Goal: Feedback & Contribution: Leave review/rating

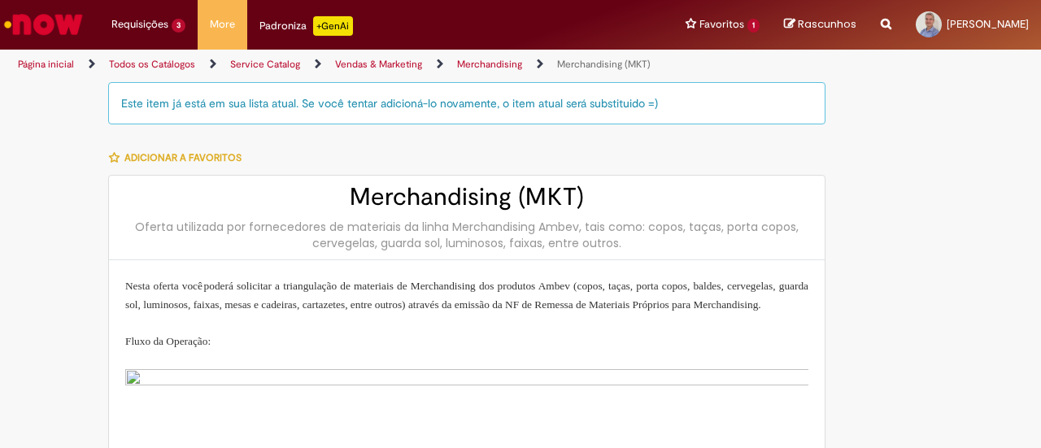
type input "**********"
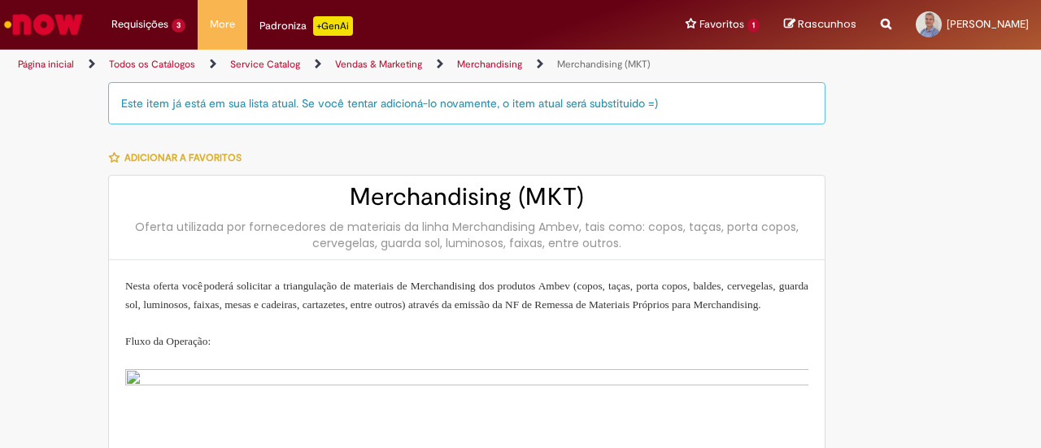
type input "**********"
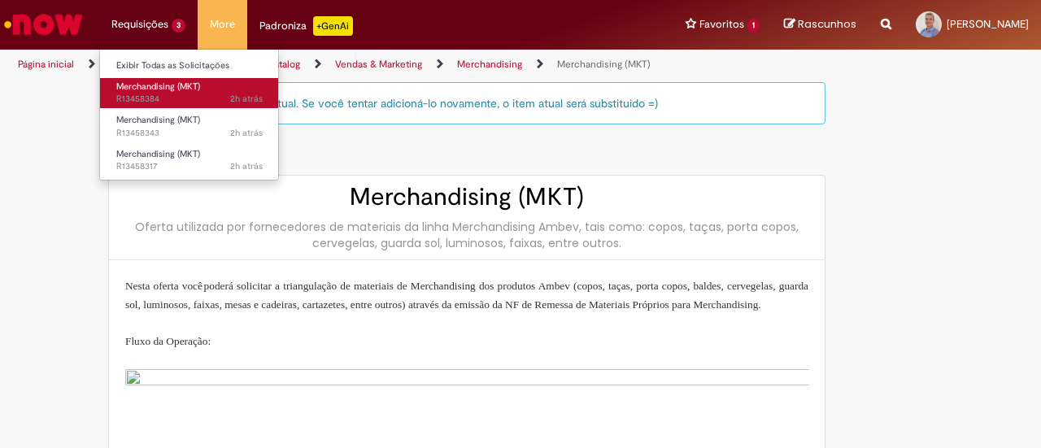
click at [152, 89] on span "Merchandising (MKT)" at bounding box center [158, 87] width 84 height 12
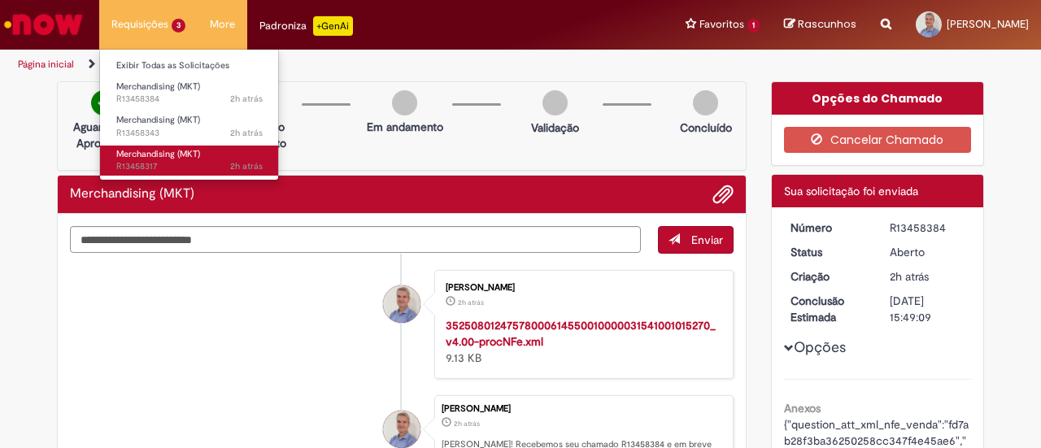
click at [155, 161] on span "2h atrás 2 horas atrás R13458317" at bounding box center [189, 166] width 146 height 13
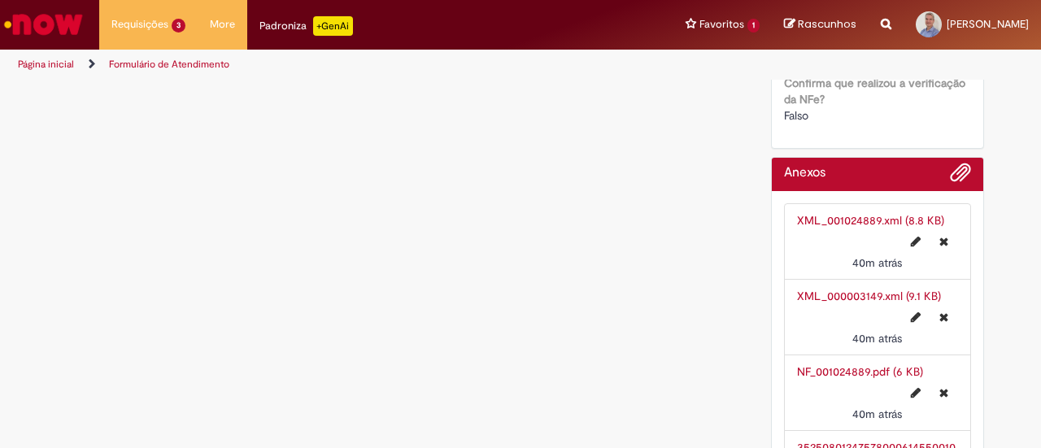
scroll to position [2433, 0]
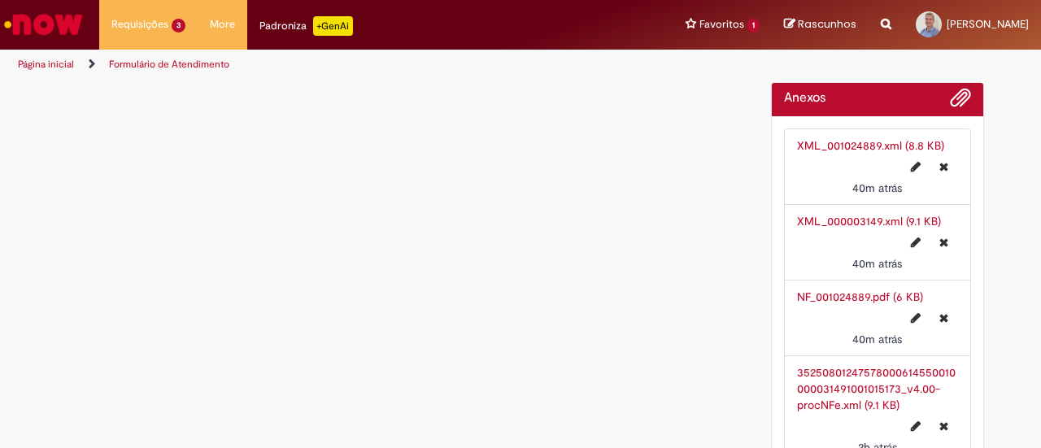
click at [821, 290] on link "NF_001024889.pdf (6 KB)" at bounding box center [860, 297] width 126 height 15
click at [843, 138] on link "XML_001024889.xml (8.8 KB)" at bounding box center [870, 145] width 147 height 15
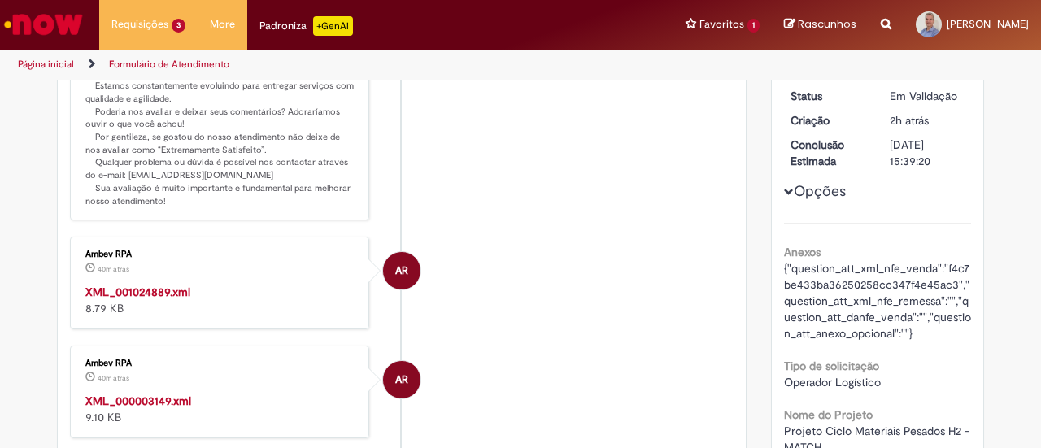
scroll to position [0, 0]
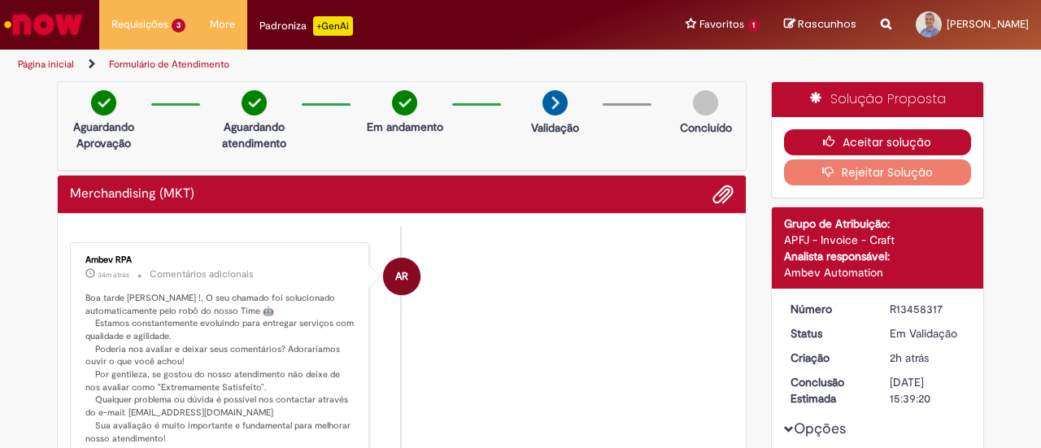
click at [903, 137] on button "Aceitar solução" at bounding box center [878, 142] width 188 height 26
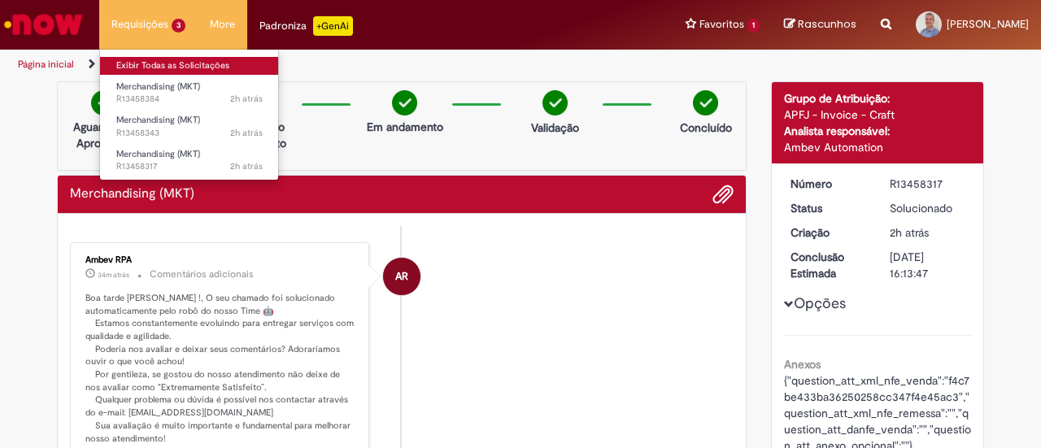
click at [176, 63] on link "Exibir Todas as Solicitações" at bounding box center [189, 66] width 179 height 18
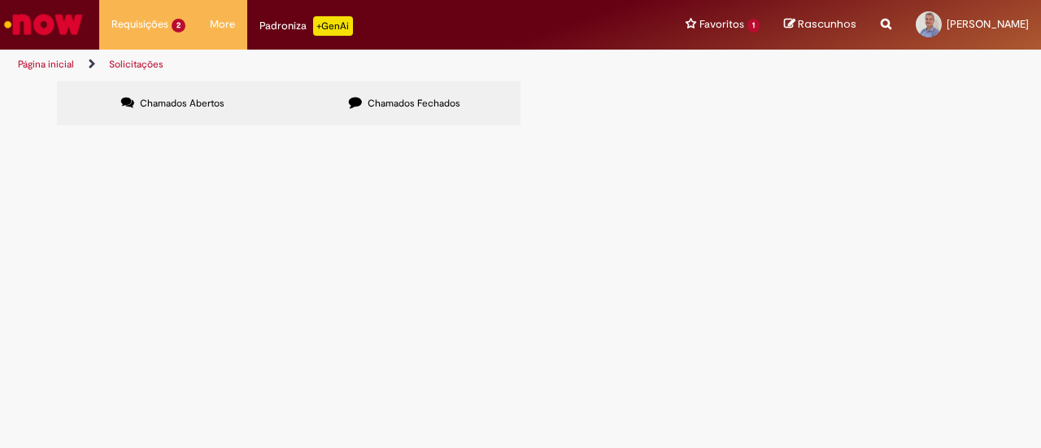
click at [424, 105] on span "Chamados Fechados" at bounding box center [414, 103] width 93 height 13
click at [0, 0] on td "30 Jogos de Mesa Beats - Ciclo Materiais Pesados H2 - MATCH - RIO" at bounding box center [0, 0] width 0 height 0
click at [0, 0] on span "30 Jogos de Mesa Beats - Ciclo Materiais Pesados H2 - MATCH - RIO" at bounding box center [0, 0] width 0 height 0
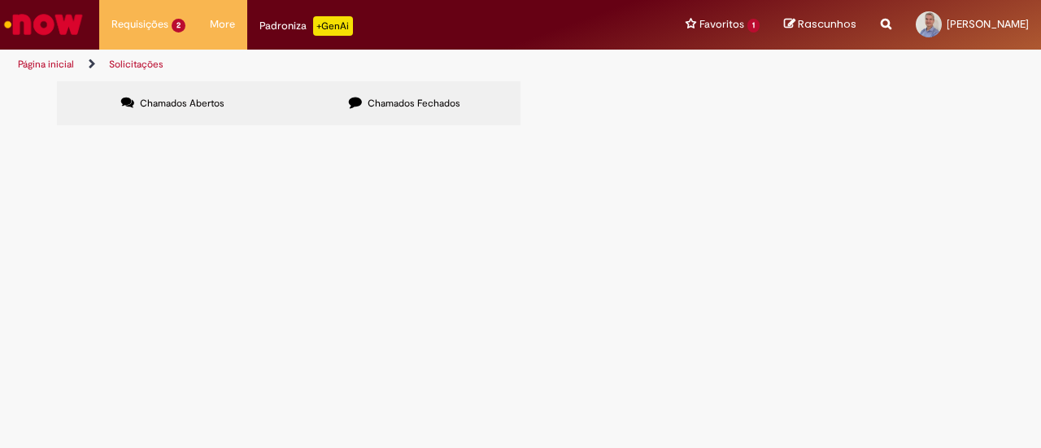
click at [0, 0] on span "30 Jogos de Mesa Beats - Ciclo Materiais Pesados H2 - MATCH - RIO" at bounding box center [0, 0] width 0 height 0
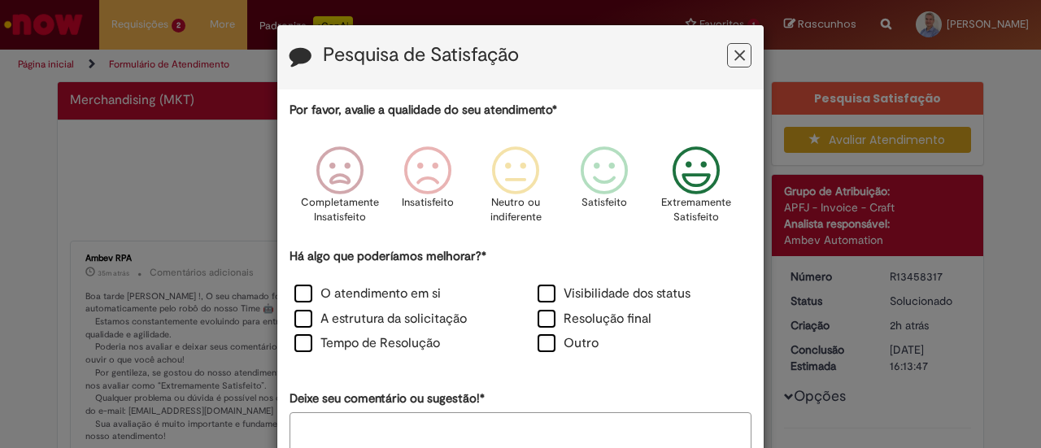
click at [685, 179] on icon "Feedback" at bounding box center [696, 170] width 61 height 49
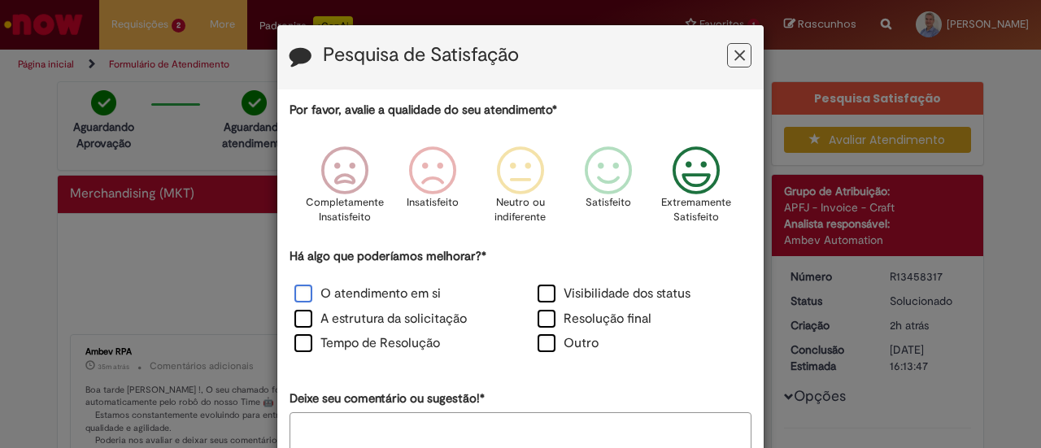
click at [312, 289] on label "O atendimento em si" at bounding box center [367, 294] width 146 height 19
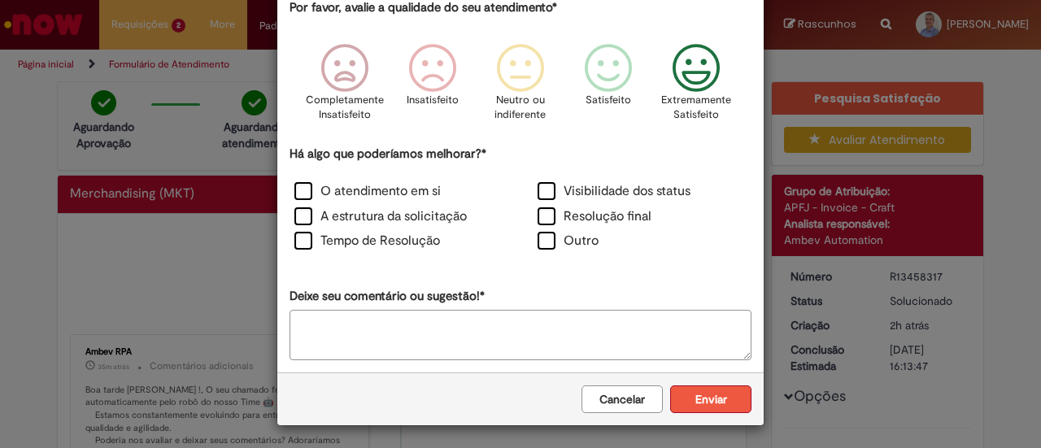
click at [716, 400] on button "Enviar" at bounding box center [710, 400] width 81 height 28
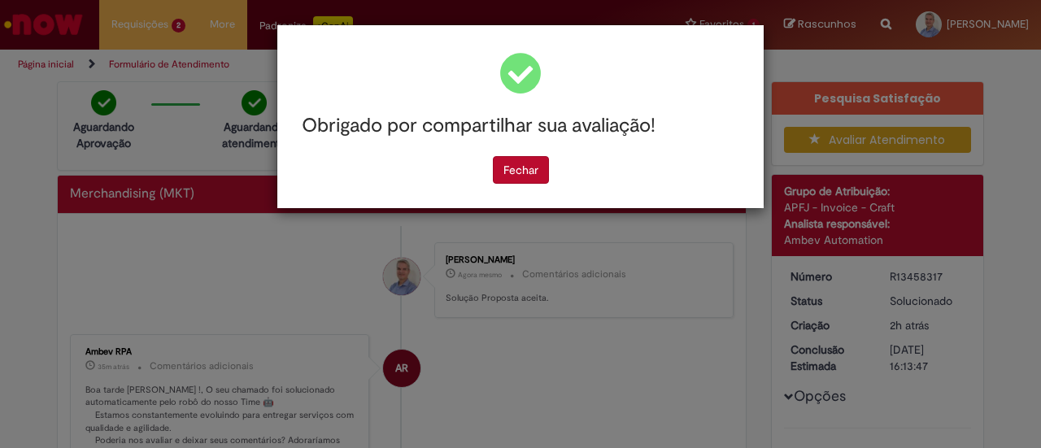
scroll to position [0, 0]
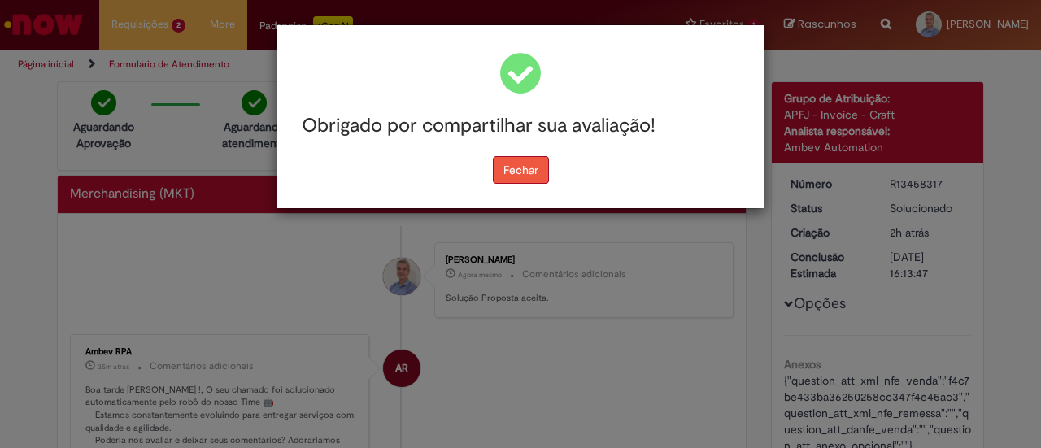
click at [508, 168] on button "Fechar" at bounding box center [521, 170] width 56 height 28
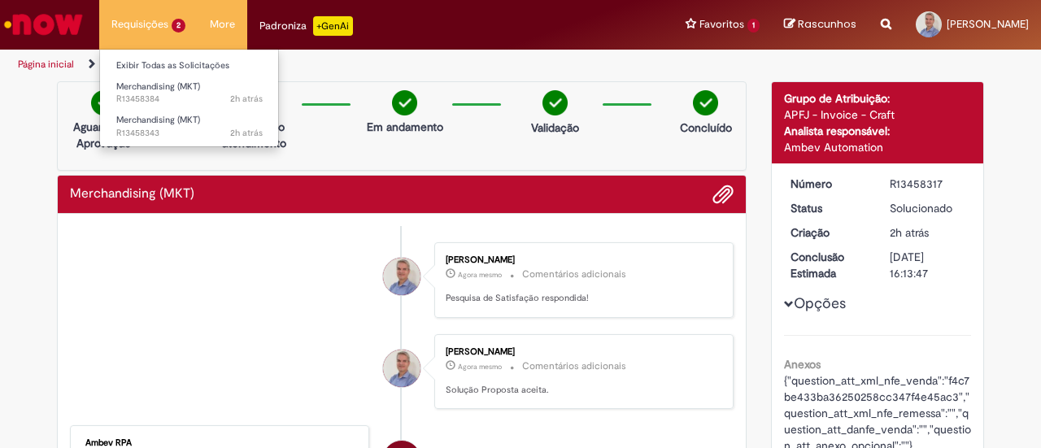
click at [148, 19] on li "Requisições 2 Exibir Todas as Solicitações Merchandising (MKT) 2h atrás 2 horas…" at bounding box center [148, 24] width 98 height 49
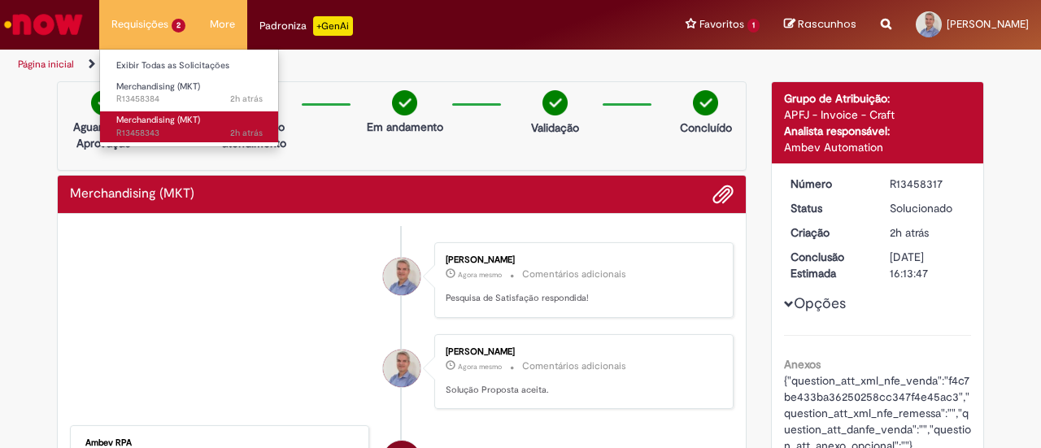
click at [151, 125] on span "Merchandising (MKT)" at bounding box center [158, 120] width 84 height 12
